Goal: Find specific page/section: Find specific page/section

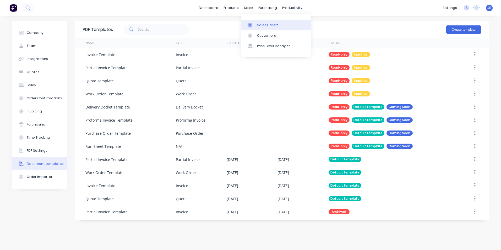
click at [253, 23] on div at bounding box center [251, 25] width 8 height 5
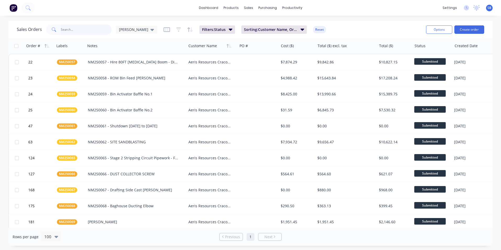
click at [84, 32] on input "text" at bounding box center [86, 29] width 51 height 10
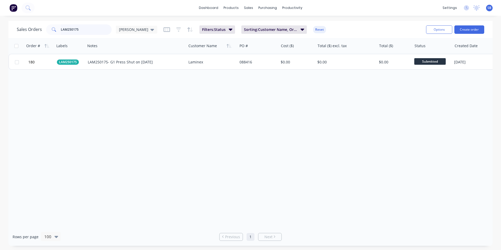
click at [82, 26] on input "LAM250175" at bounding box center [86, 29] width 51 height 10
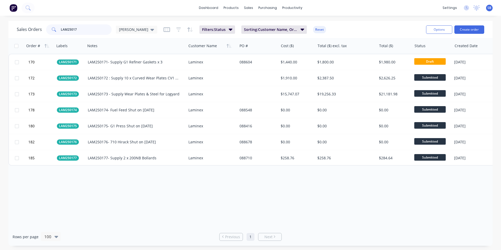
type input "LAM25017"
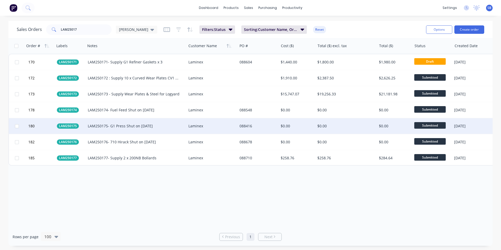
click at [141, 127] on div "LAM250175- G1 Press Shut on [DATE]" at bounding box center [134, 125] width 92 height 5
click at [159, 121] on div "LAM250175- G1 Press Shut on [DATE]" at bounding box center [136, 122] width 100 height 7
drag, startPoint x: 158, startPoint y: 121, endPoint x: 111, endPoint y: 122, distance: 46.6
click at [111, 122] on div "LAM250175- G1 Press Shut on [DATE]" at bounding box center [136, 122] width 100 height 7
copy div "G1 Press Shut on [DATE]"
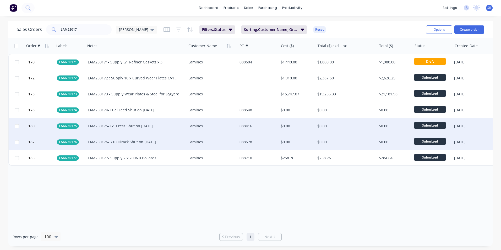
click at [171, 143] on div "LAM250176- 710 Hirack Shut on [DATE]" at bounding box center [134, 141] width 92 height 5
drag, startPoint x: 162, startPoint y: 139, endPoint x: 111, endPoint y: 135, distance: 51.2
click at [111, 135] on div "LAM250176- 710 Hirack Shut on [DATE]" at bounding box center [136, 138] width 100 height 7
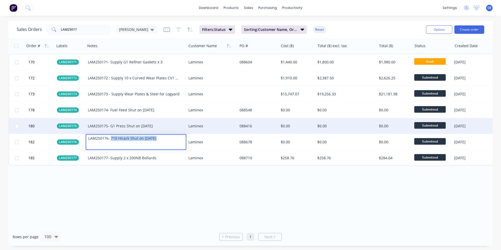
copy div "710 Hirack Shut on [DATE]"
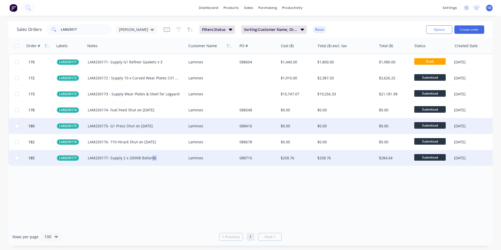
drag, startPoint x: 161, startPoint y: 157, endPoint x: 151, endPoint y: 155, distance: 9.9
click at [151, 155] on div "LAM250177- Supply 2 x 200NB Bollards" at bounding box center [136, 158] width 101 height 16
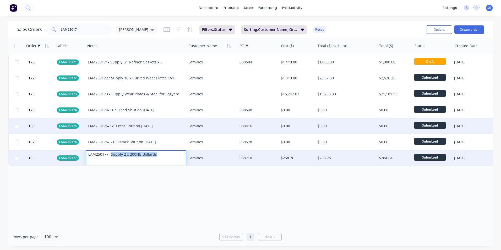
drag, startPoint x: 157, startPoint y: 156, endPoint x: 111, endPoint y: 153, distance: 46.4
click at [111, 153] on div "LAM250177- Supply 2 x 200NB Bollards" at bounding box center [136, 154] width 100 height 7
copy div "Supply 2 x 200NB Bollards"
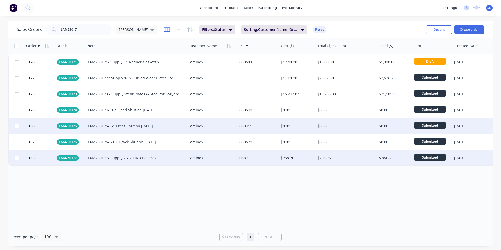
click at [163, 31] on icon "button" at bounding box center [166, 29] width 7 height 5
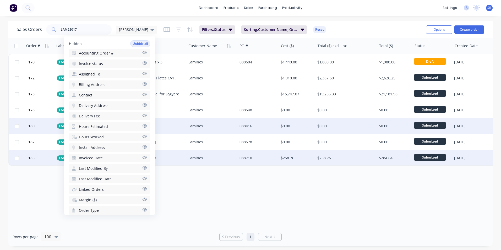
scroll to position [185, 0]
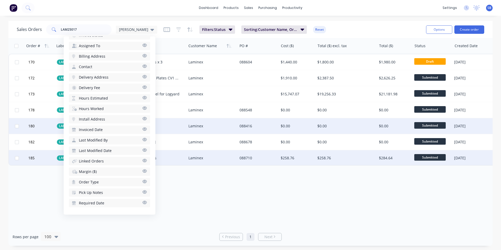
click at [117, 54] on button "Billing Address" at bounding box center [109, 56] width 81 height 8
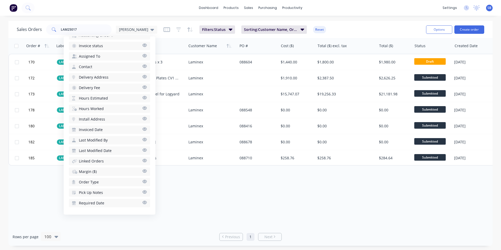
scroll to position [0, 0]
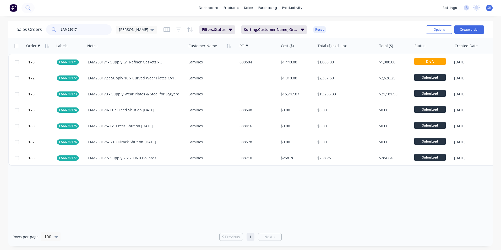
click at [97, 31] on input "LAM25017" at bounding box center [86, 29] width 51 height 10
click at [207, 11] on link "dashboard" at bounding box center [208, 8] width 25 height 8
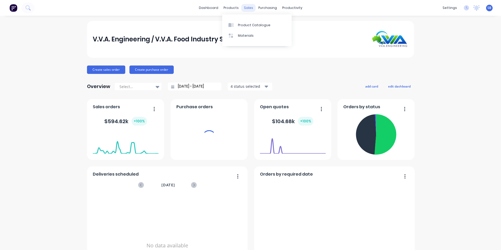
click at [246, 9] on div "sales" at bounding box center [248, 8] width 14 height 8
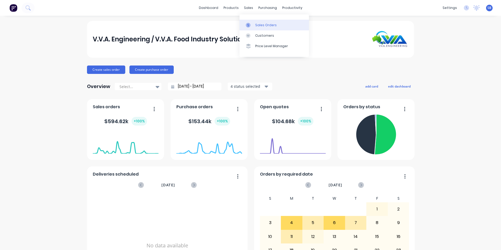
click at [262, 25] on div "Sales Orders" at bounding box center [265, 25] width 21 height 5
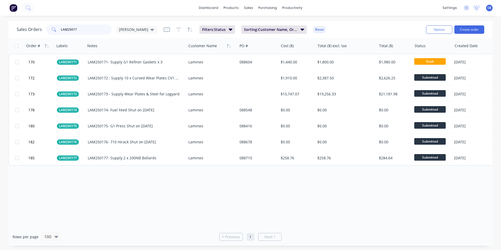
click at [96, 33] on input "LAM25017" at bounding box center [86, 29] width 51 height 10
